Goal: Information Seeking & Learning: Learn about a topic

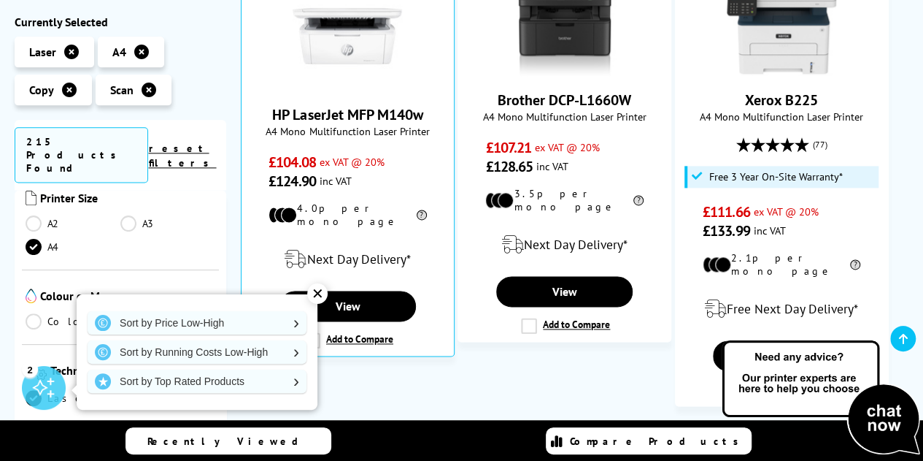
scroll to position [292, 0]
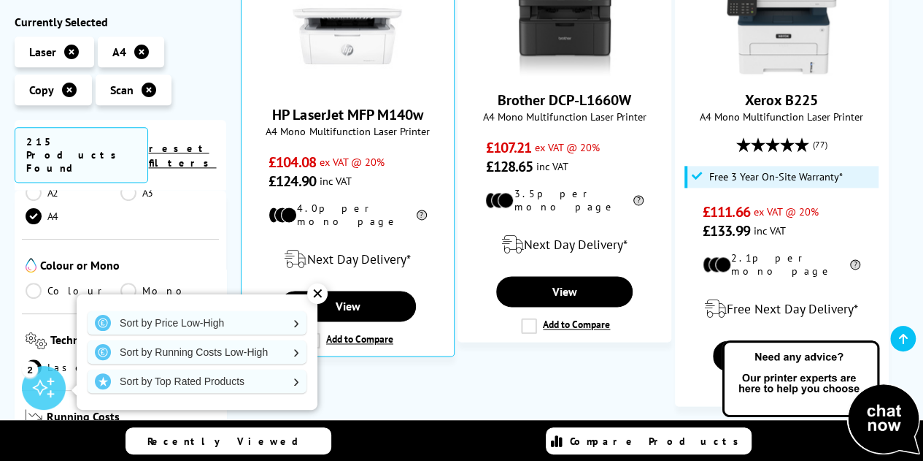
click at [27, 282] on link "Colour" at bounding box center [73, 290] width 95 height 16
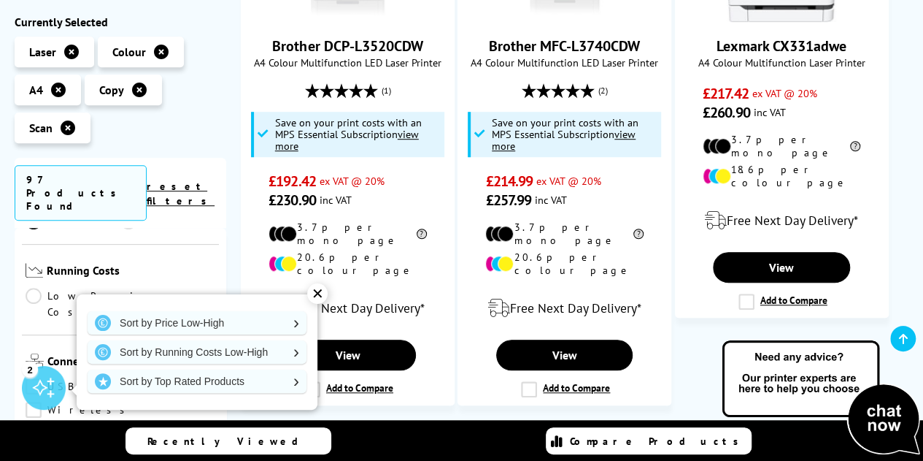
scroll to position [365, 0]
click at [126, 286] on link "Inkjet" at bounding box center [167, 294] width 95 height 16
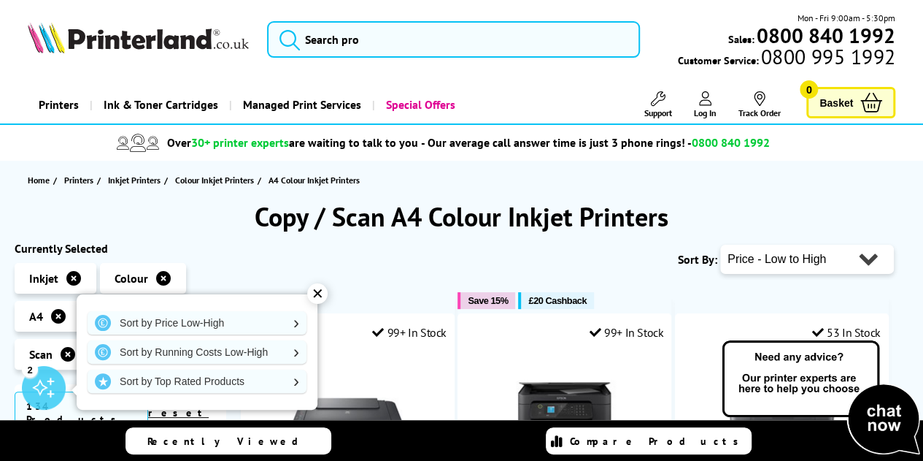
click at [318, 290] on div "✕" at bounding box center [317, 293] width 20 height 20
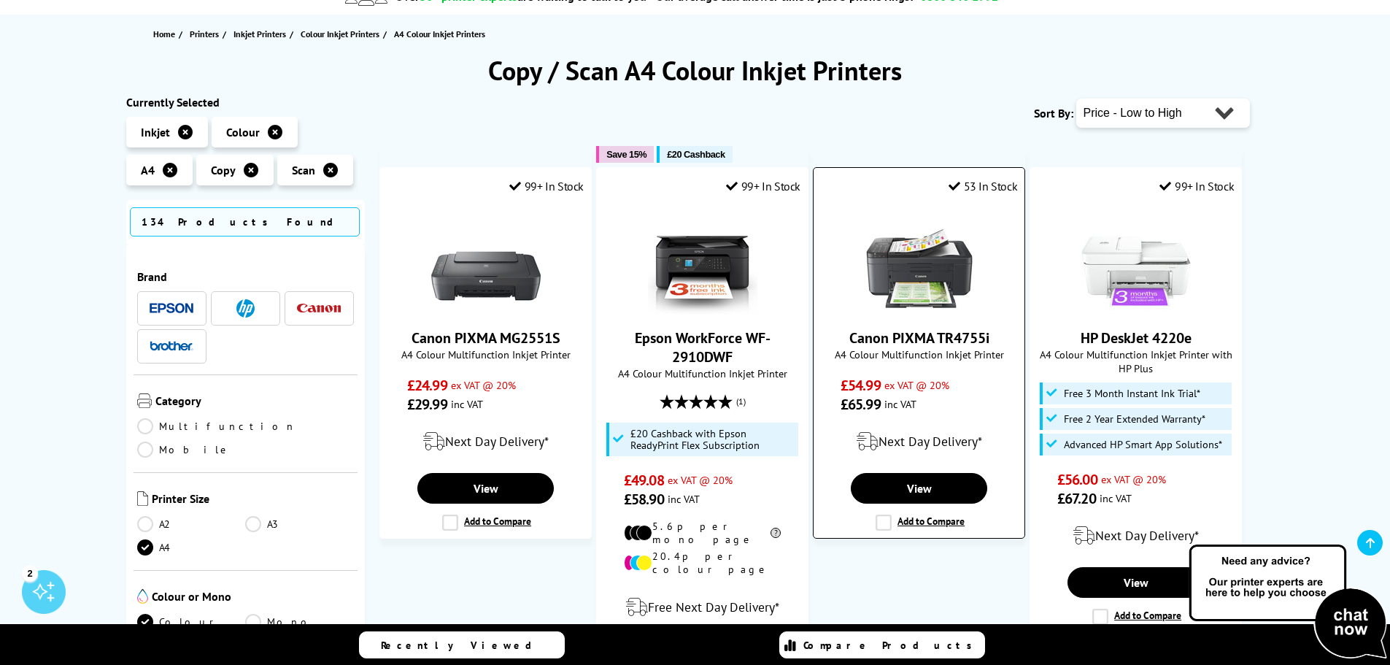
scroll to position [219, 0]
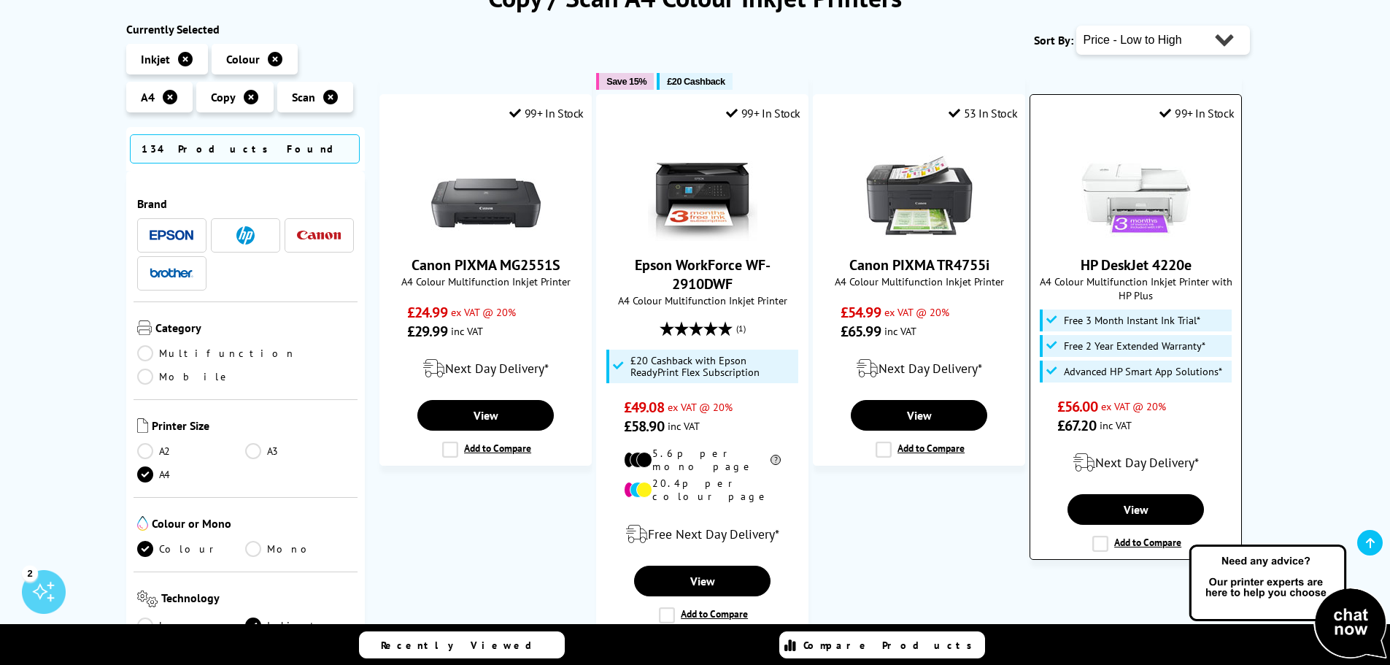
click at [923, 260] on link "HP DeskJet 4220e" at bounding box center [1136, 264] width 111 height 19
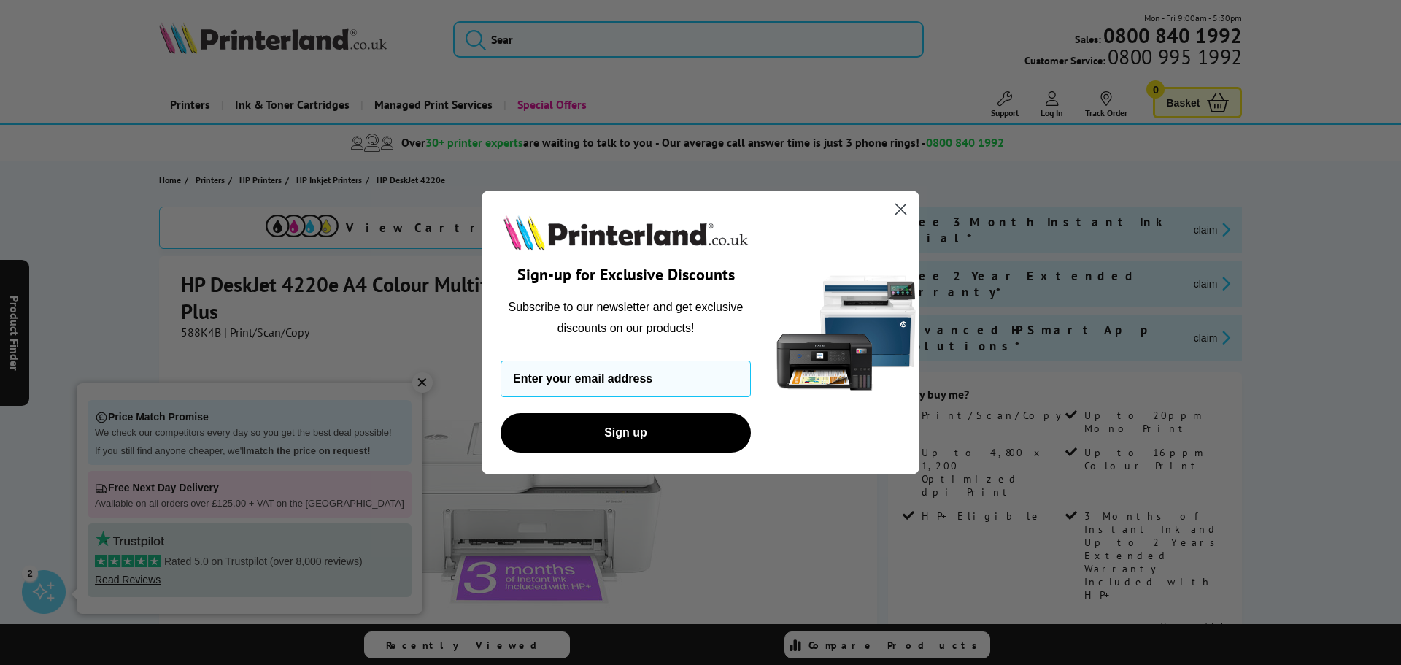
click at [900, 210] on icon "Close dialog" at bounding box center [901, 209] width 10 height 10
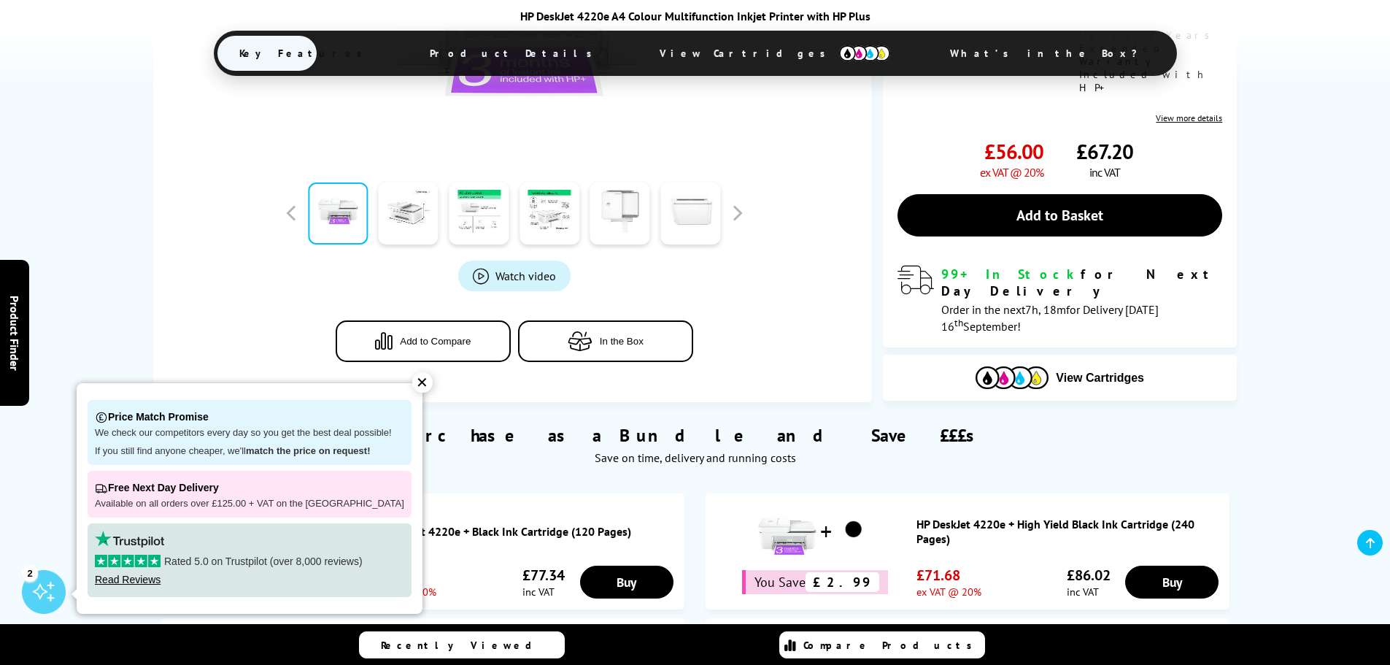
scroll to position [511, 0]
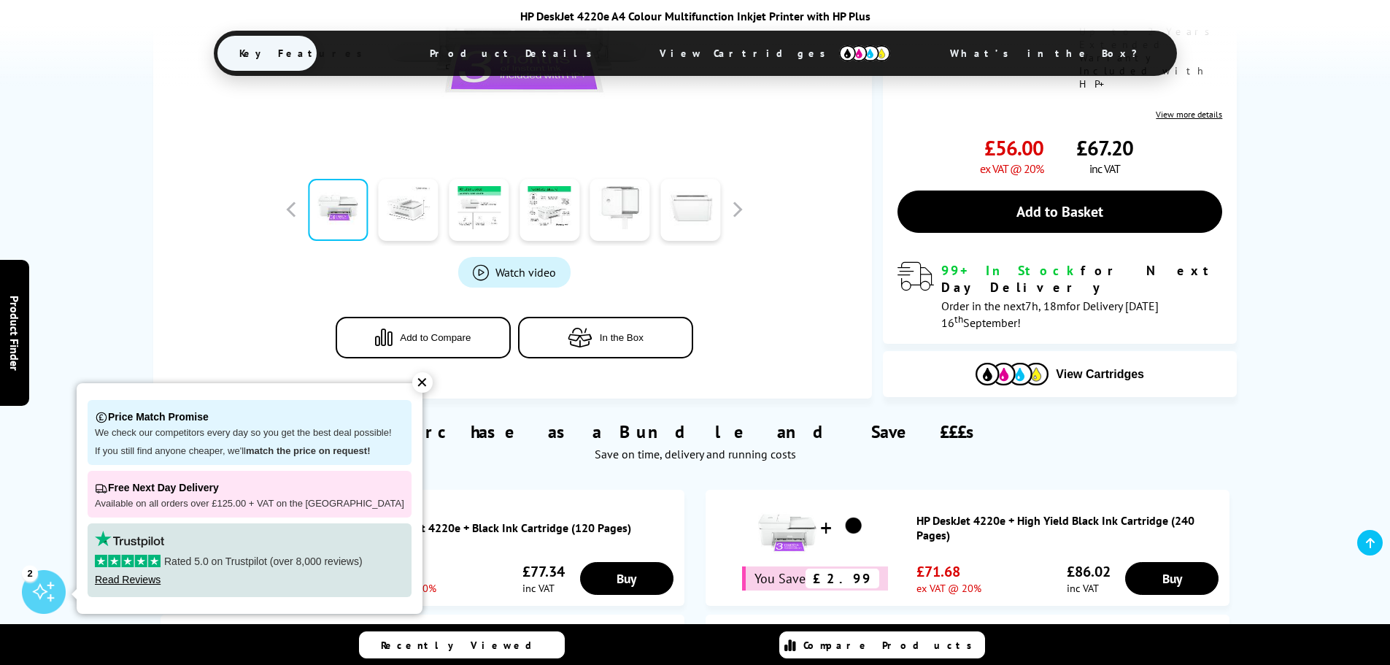
click at [437, 210] on link at bounding box center [409, 210] width 60 height 62
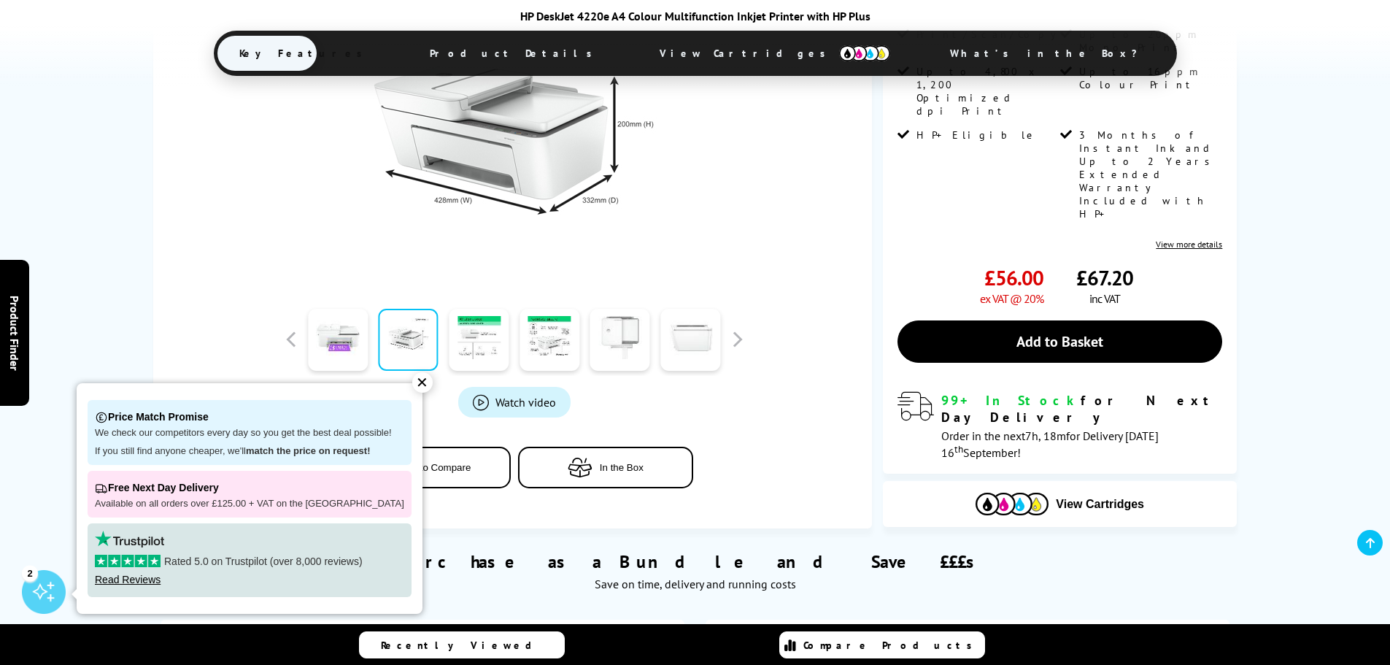
scroll to position [365, 0]
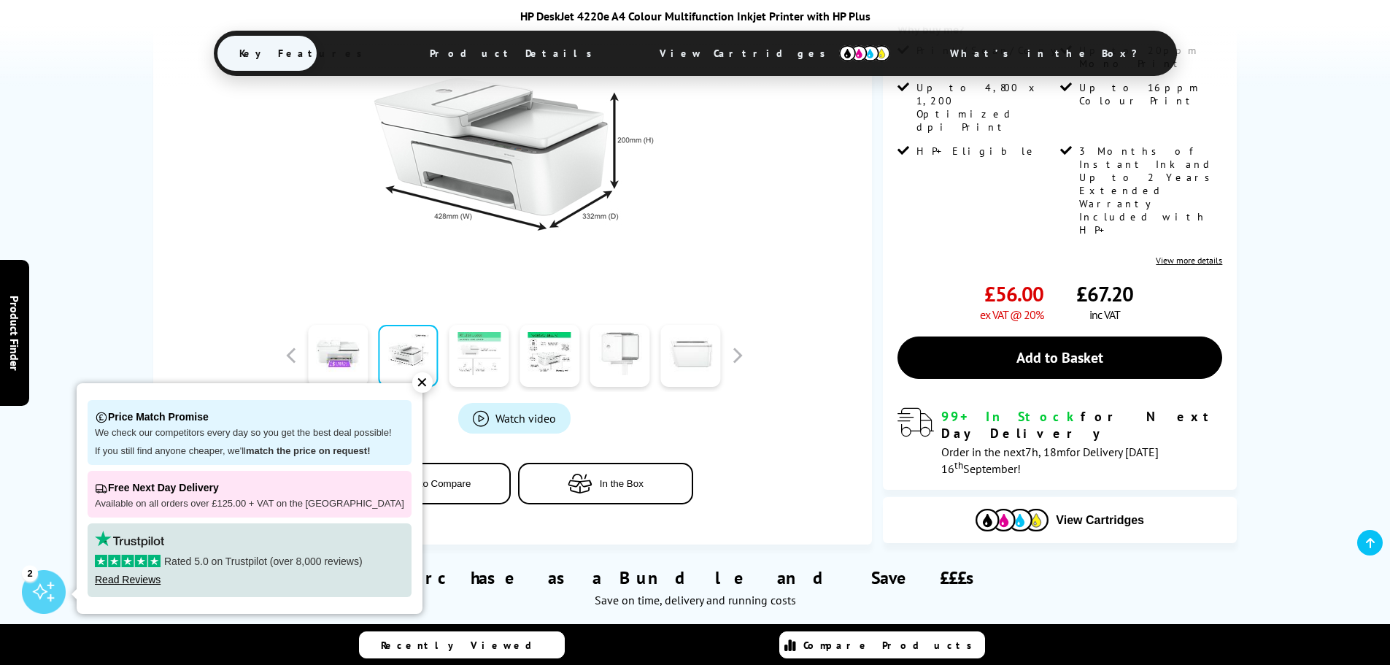
click at [493, 369] on link at bounding box center [479, 356] width 60 height 62
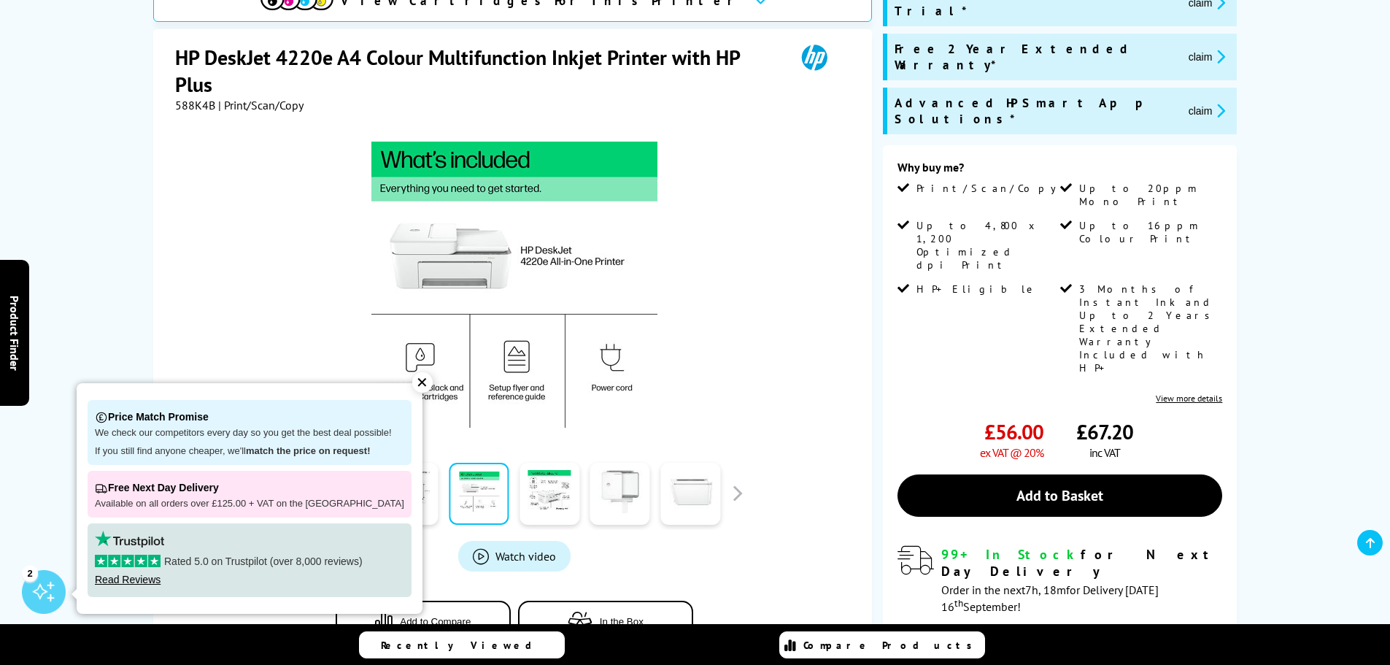
scroll to position [219, 0]
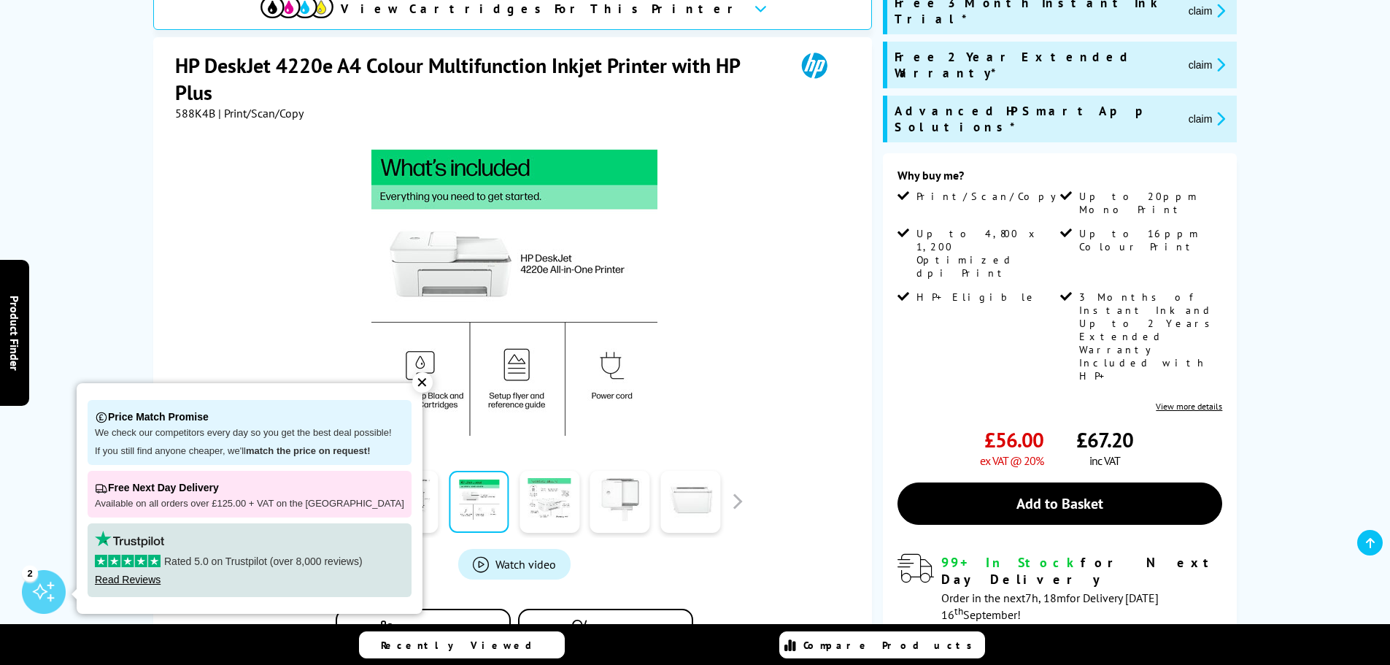
click at [541, 486] on link at bounding box center [550, 502] width 60 height 62
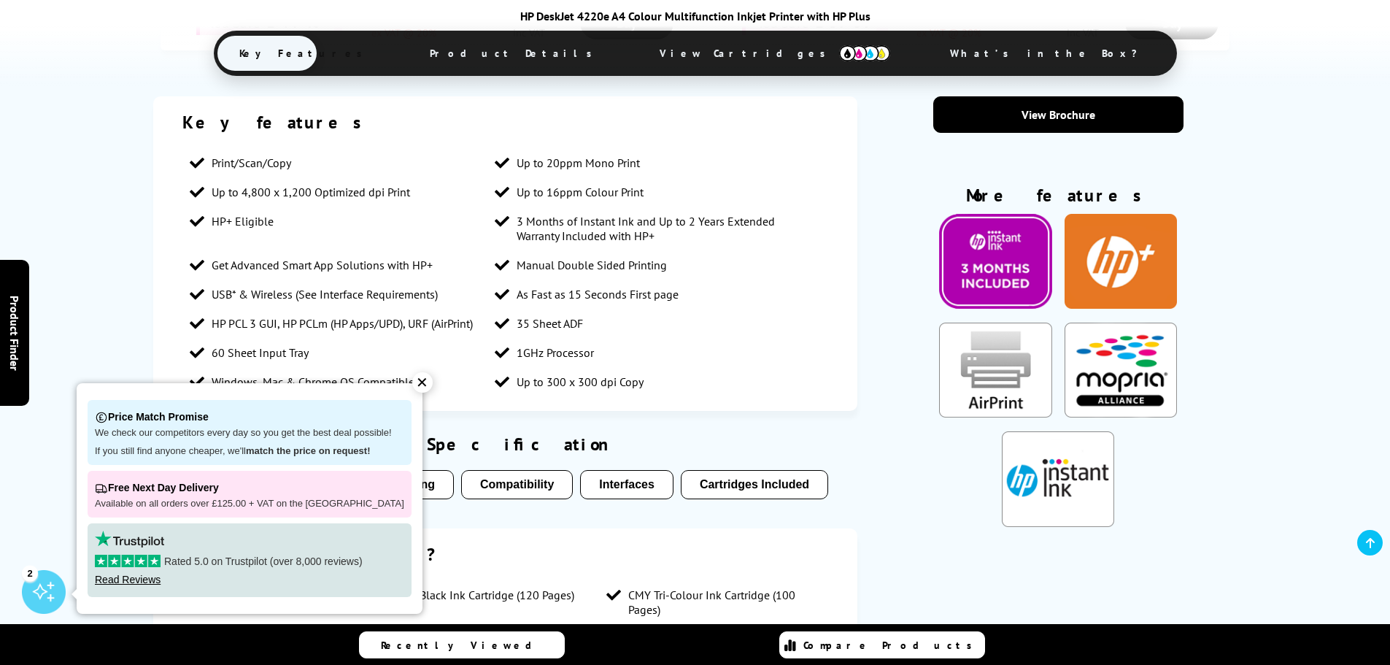
scroll to position [1314, 0]
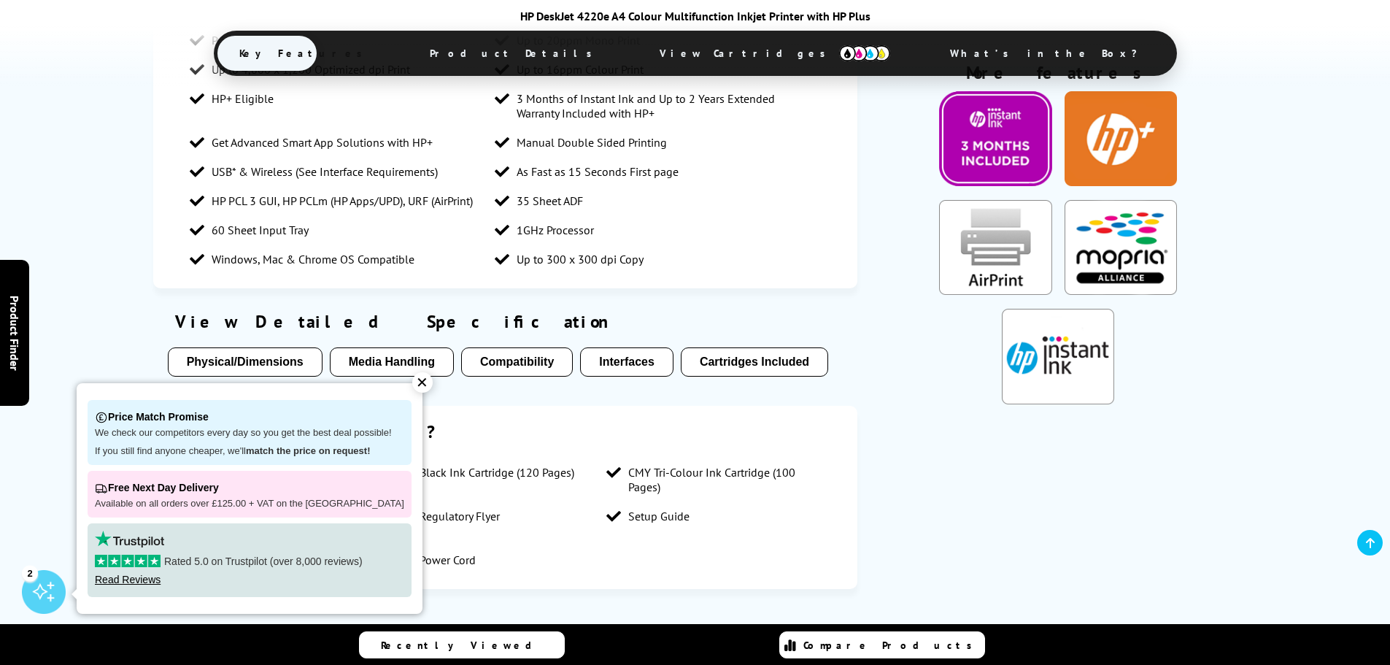
click at [412, 383] on div "✕" at bounding box center [422, 382] width 20 height 20
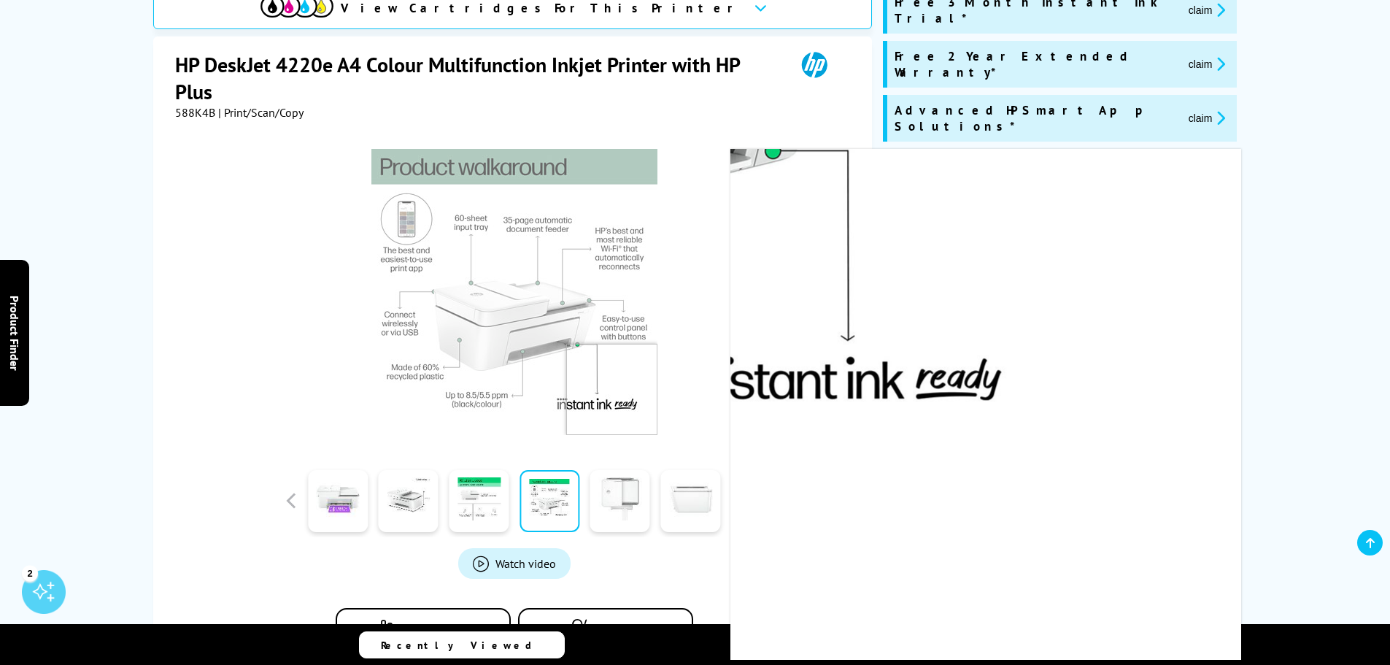
scroll to position [0, 0]
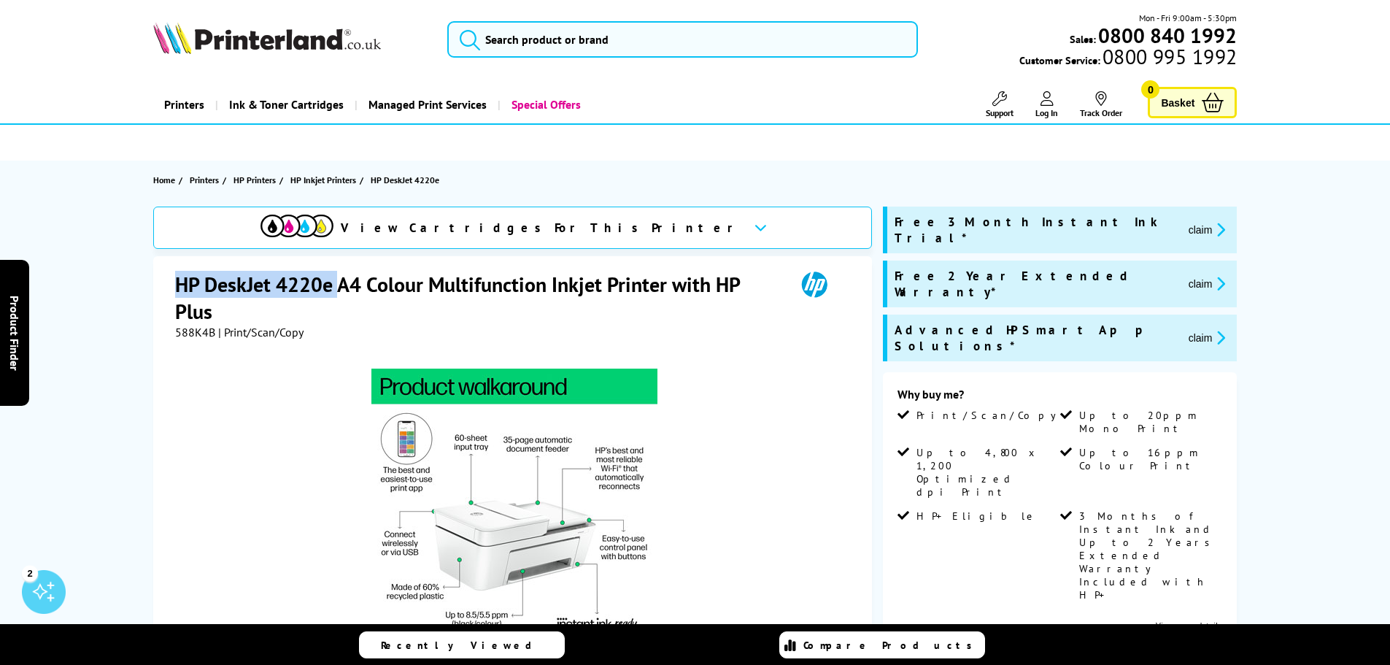
drag, startPoint x: 177, startPoint y: 285, endPoint x: 336, endPoint y: 282, distance: 158.4
click at [336, 282] on h1 "HP DeskJet 4220e A4 Colour Multifunction Inkjet Printer with HP Plus" at bounding box center [478, 298] width 606 height 54
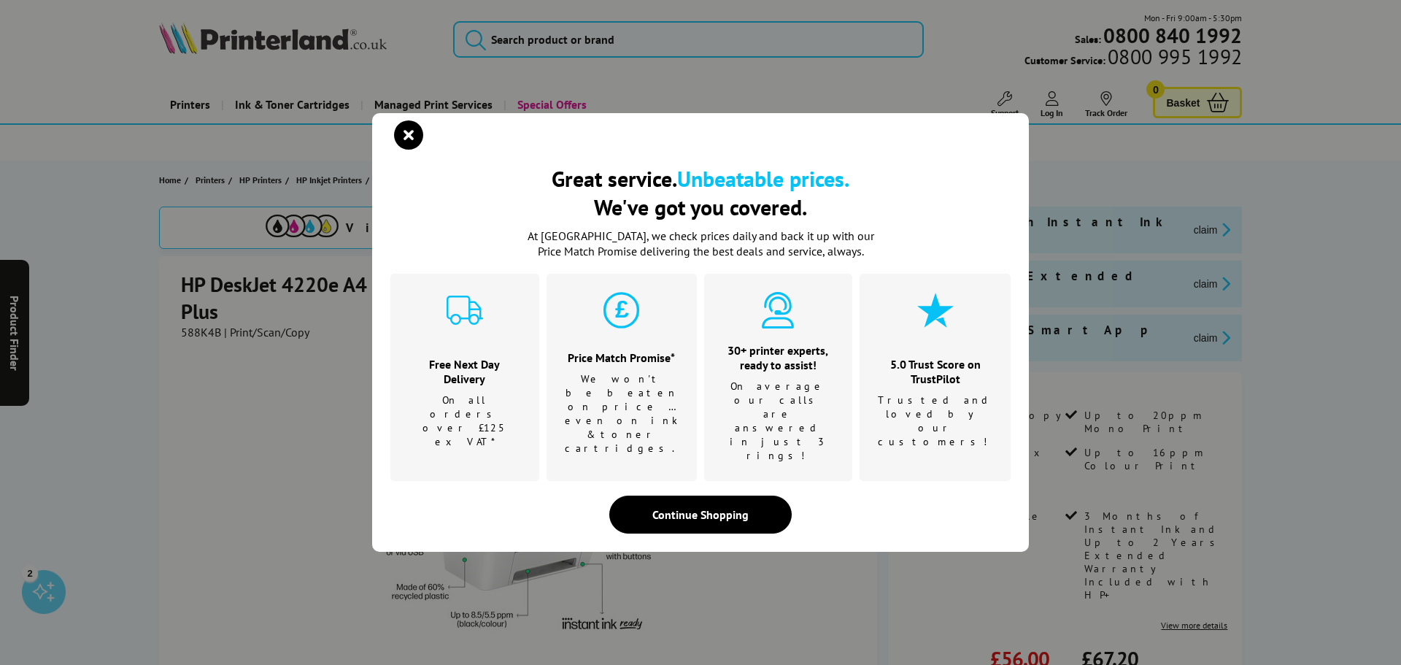
drag, startPoint x: 315, startPoint y: 285, endPoint x: 410, endPoint y: 165, distance: 153.8
click at [411, 150] on icon "close modal" at bounding box center [408, 134] width 29 height 29
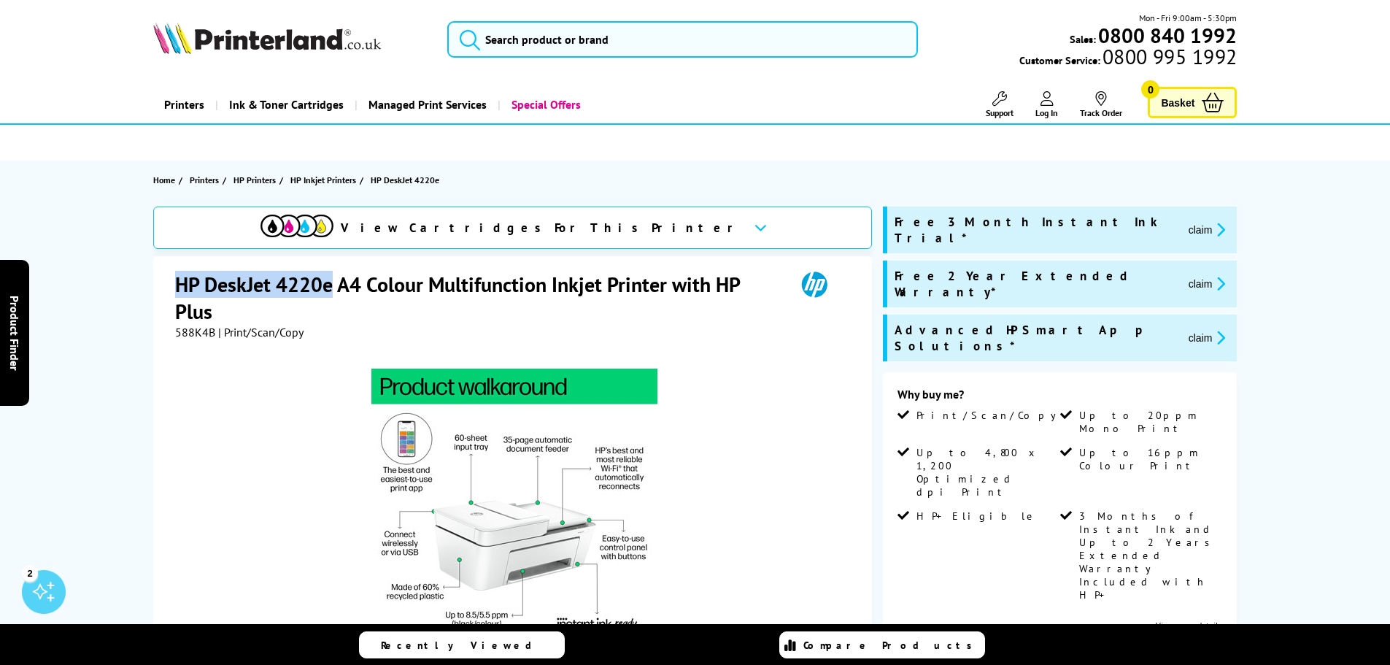
drag, startPoint x: 177, startPoint y: 287, endPoint x: 331, endPoint y: 288, distance: 154.0
click at [331, 288] on h1 "HP DeskJet 4220e A4 Colour Multifunction Inkjet Printer with HP Plus" at bounding box center [478, 298] width 606 height 54
copy h1 "HP DeskJet 4220e"
